Goal: Task Accomplishment & Management: Complete application form

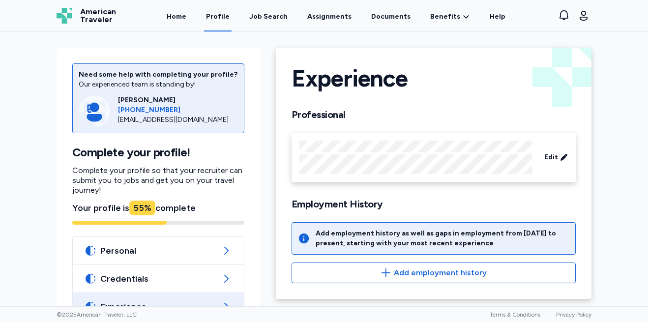
scroll to position [106, 0]
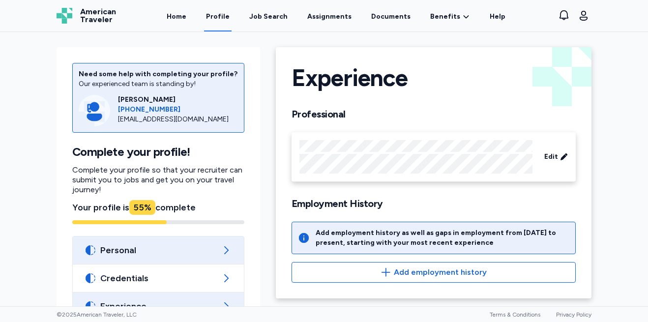
click at [216, 245] on span "Personal" at bounding box center [158, 251] width 116 height 12
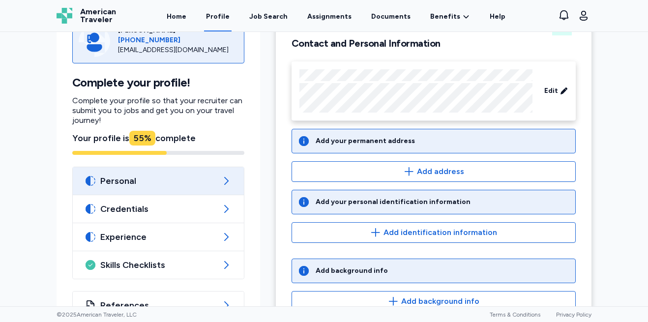
scroll to position [72, 0]
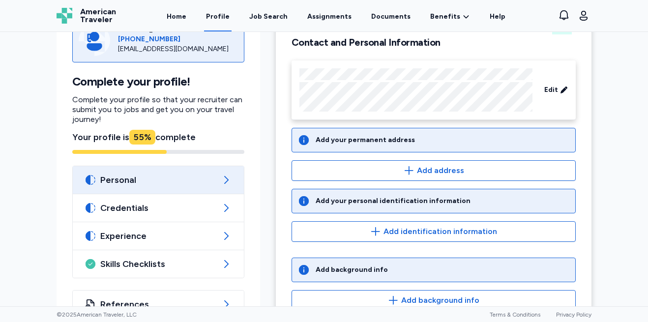
click at [347, 139] on div "Add your permanent address" at bounding box center [365, 140] width 99 height 10
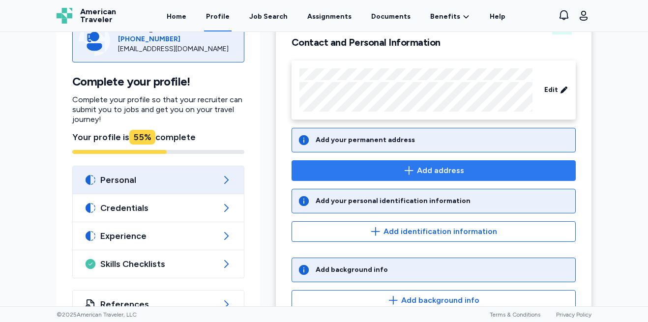
click at [376, 169] on span "Add address" at bounding box center [434, 171] width 268 height 12
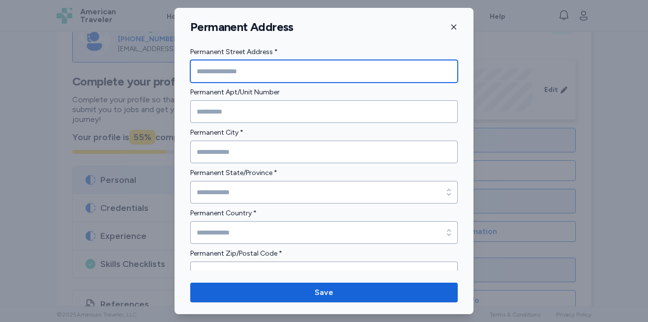
click at [245, 73] on input "Permanent Street Address *" at bounding box center [324, 71] width 268 height 23
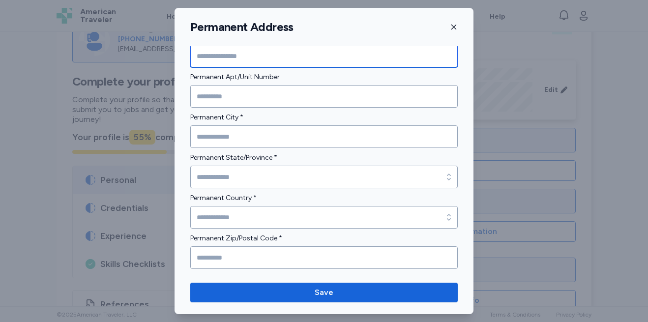
scroll to position [0, 0]
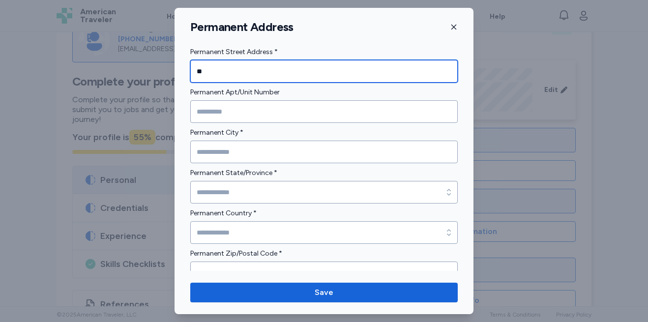
type input "*"
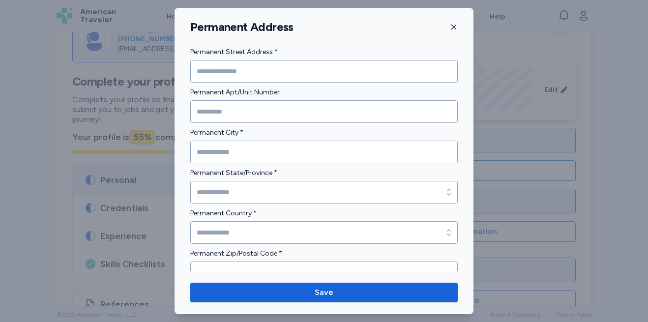
click at [456, 26] on icon "button" at bounding box center [454, 27] width 8 height 8
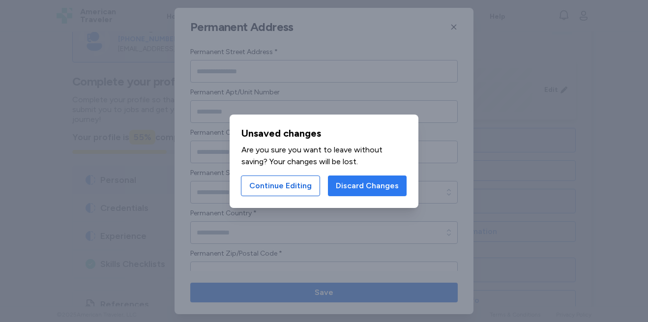
click at [364, 192] on button "Discard Changes" at bounding box center [367, 186] width 79 height 21
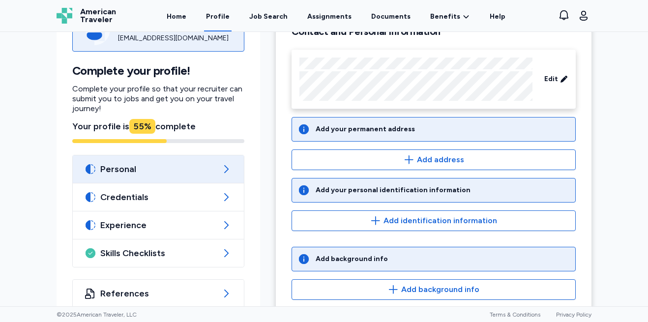
scroll to position [100, 0]
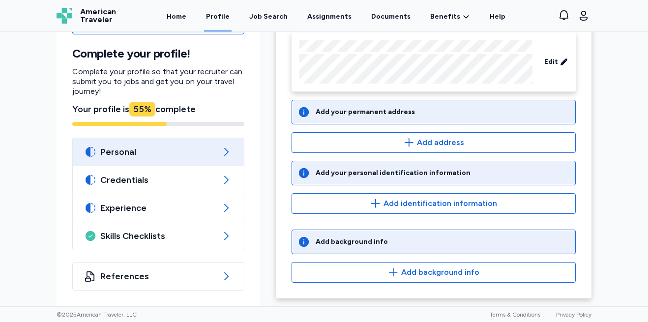
click at [303, 242] on icon at bounding box center [304, 242] width 10 height 10
click at [331, 241] on div "Add background info" at bounding box center [352, 242] width 72 height 10
click at [391, 175] on div "Add your personal identification information" at bounding box center [393, 173] width 155 height 10
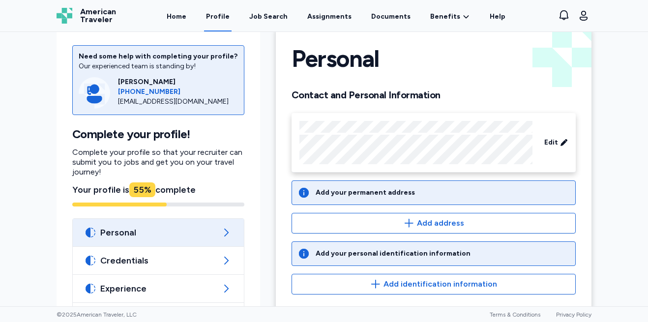
scroll to position [48, 0]
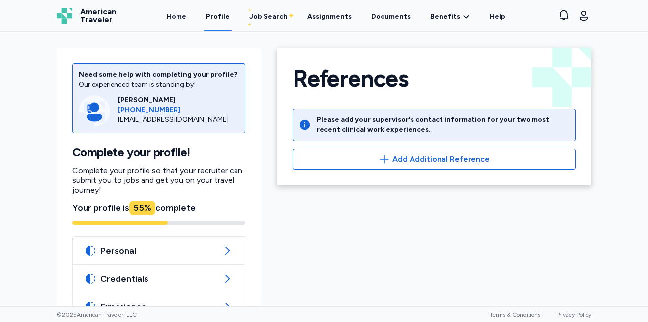
scroll to position [106, 0]
